Goal: Browse casually

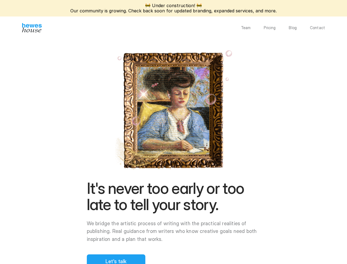
click at [174, 180] on div "It's never too early or too late to tell your story. We bridge the artistic pro…" at bounding box center [174, 224] width 174 height 88
click at [235, 123] on img at bounding box center [174, 110] width 122 height 124
